Goal: Find specific page/section: Find specific page/section

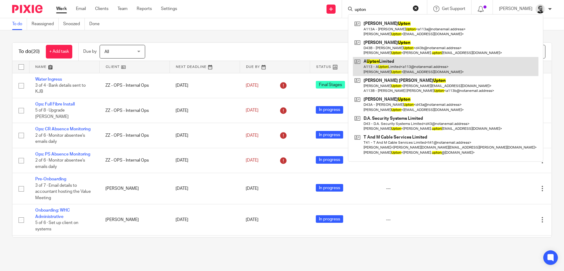
type input "upton"
click at [426, 70] on link at bounding box center [446, 66] width 186 height 19
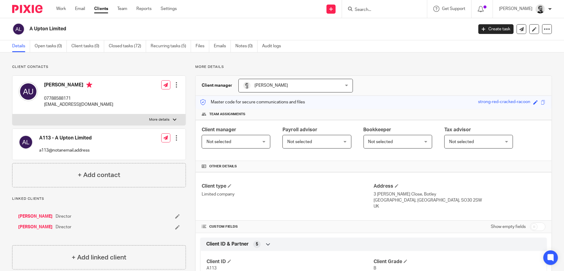
click at [33, 215] on link "Andrew Upton" at bounding box center [35, 217] width 34 height 6
click at [35, 216] on link "A Upton Limited" at bounding box center [34, 217] width 32 height 6
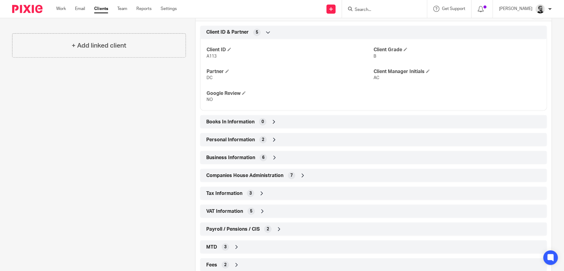
scroll to position [213, 0]
click at [276, 135] on div "Personal Information 2" at bounding box center [374, 139] width 338 height 10
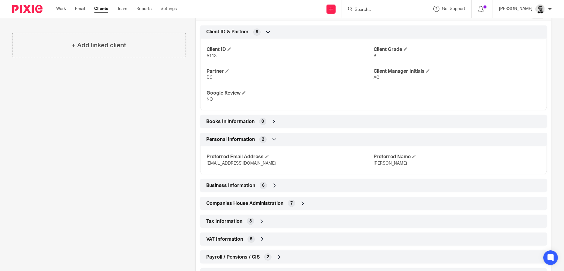
click at [276, 135] on div "Personal Information 2" at bounding box center [374, 139] width 338 height 10
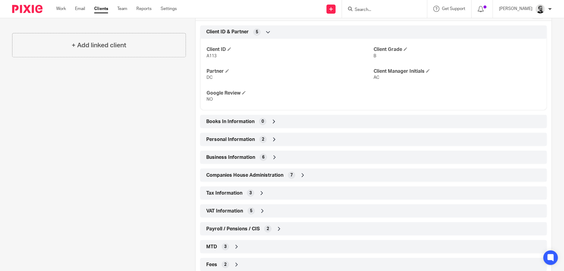
click at [284, 158] on div "Business Information 6" at bounding box center [374, 157] width 338 height 10
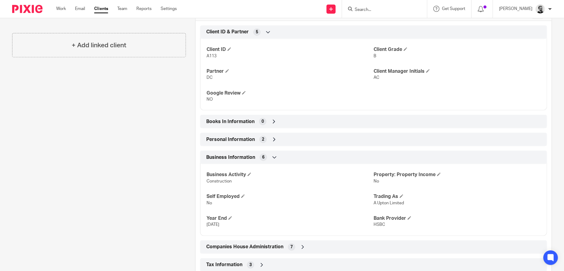
click at [286, 156] on div "Business Information 6" at bounding box center [374, 157] width 338 height 10
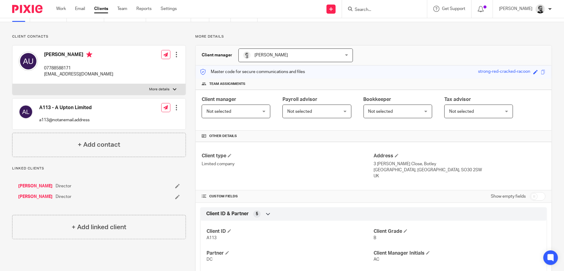
scroll to position [0, 0]
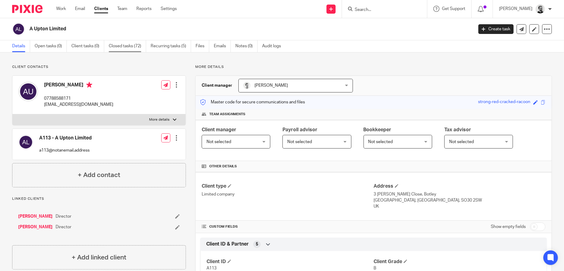
click at [128, 48] on link "Closed tasks (72)" at bounding box center [127, 46] width 37 height 12
click at [176, 46] on link "Recurring tasks (5)" at bounding box center [171, 46] width 40 height 12
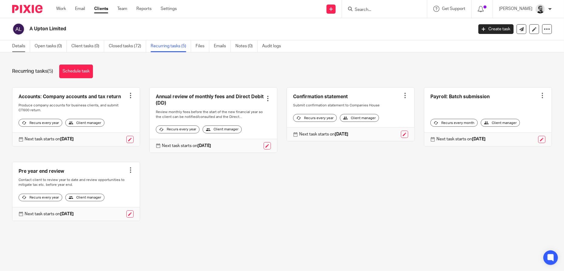
click at [25, 44] on link "Details" at bounding box center [21, 46] width 18 height 12
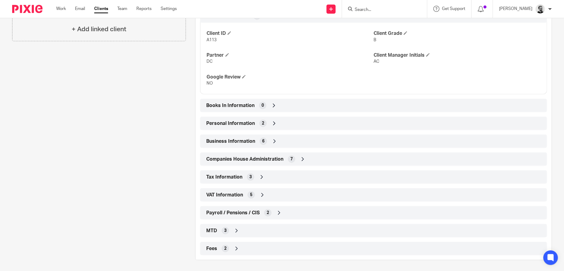
scroll to position [230, 0]
click at [271, 173] on div "Tax Information 3" at bounding box center [374, 176] width 338 height 10
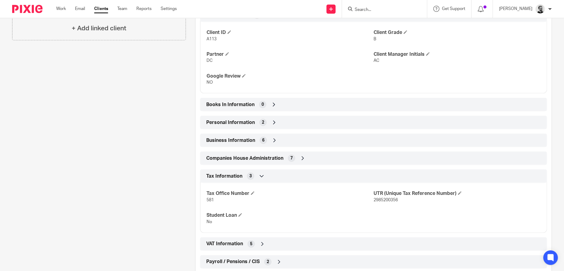
click at [271, 173] on div "Tax Information 3" at bounding box center [374, 176] width 338 height 10
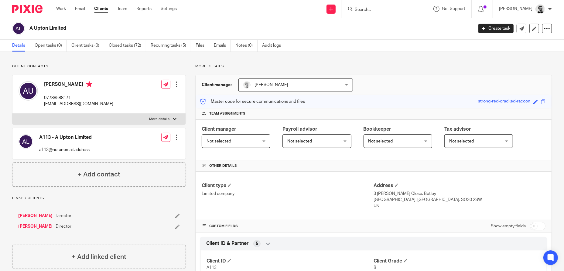
scroll to position [0, 0]
click at [386, 6] on form at bounding box center [386, 9] width 65 height 8
click at [387, 8] on input "Search" at bounding box center [381, 9] width 55 height 5
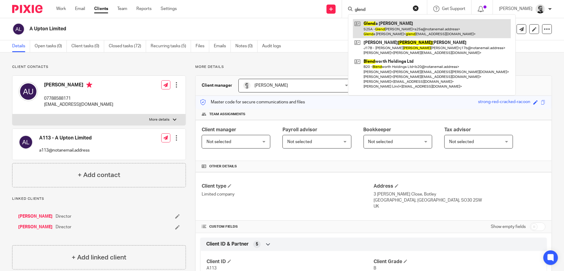
type input "glend"
click at [401, 27] on link at bounding box center [432, 28] width 158 height 19
